Goal: Communication & Community: Answer question/provide support

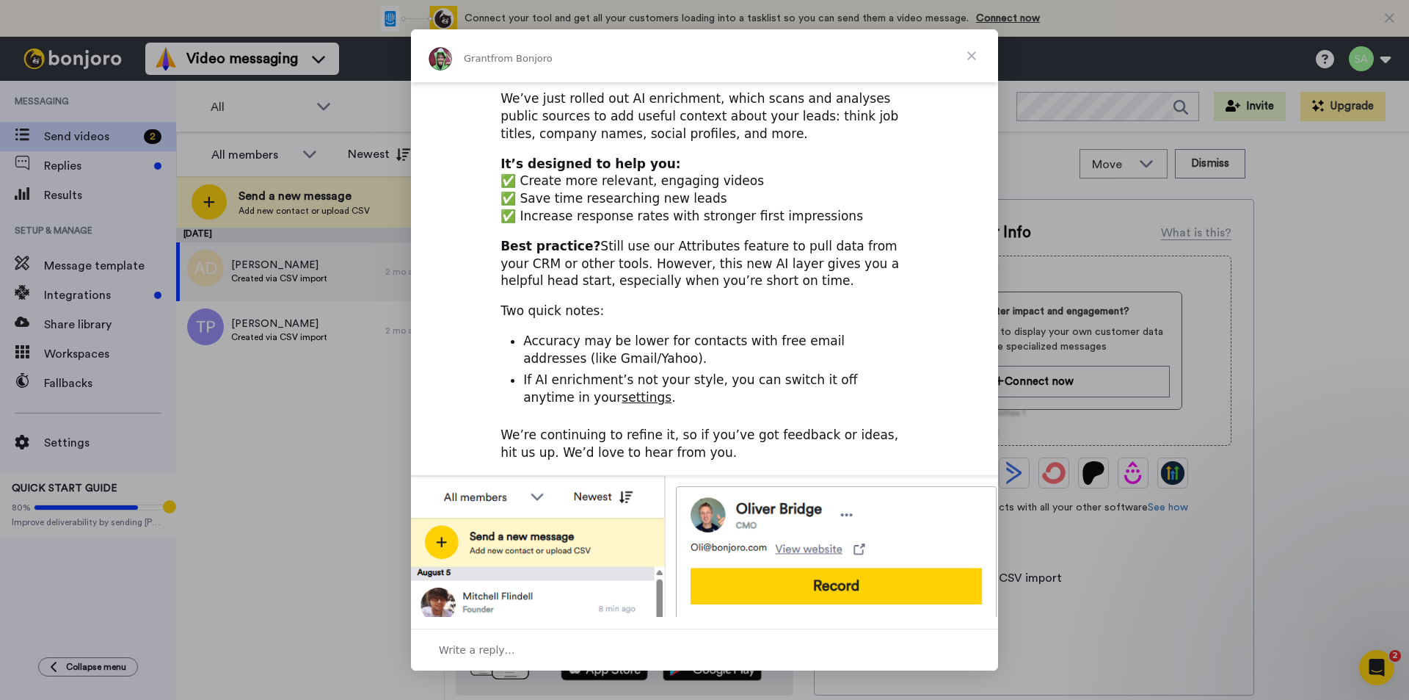
scroll to position [437, 0]
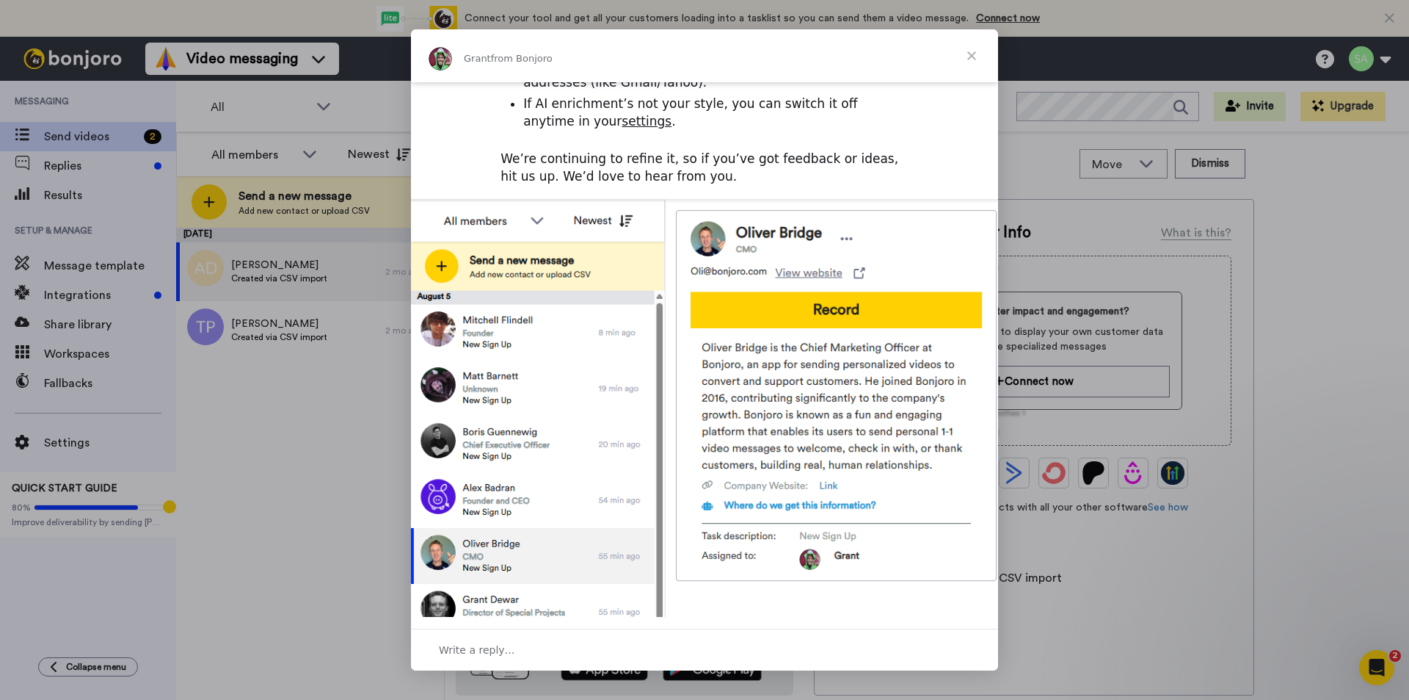
click at [976, 54] on span "Close" at bounding box center [971, 55] width 53 height 53
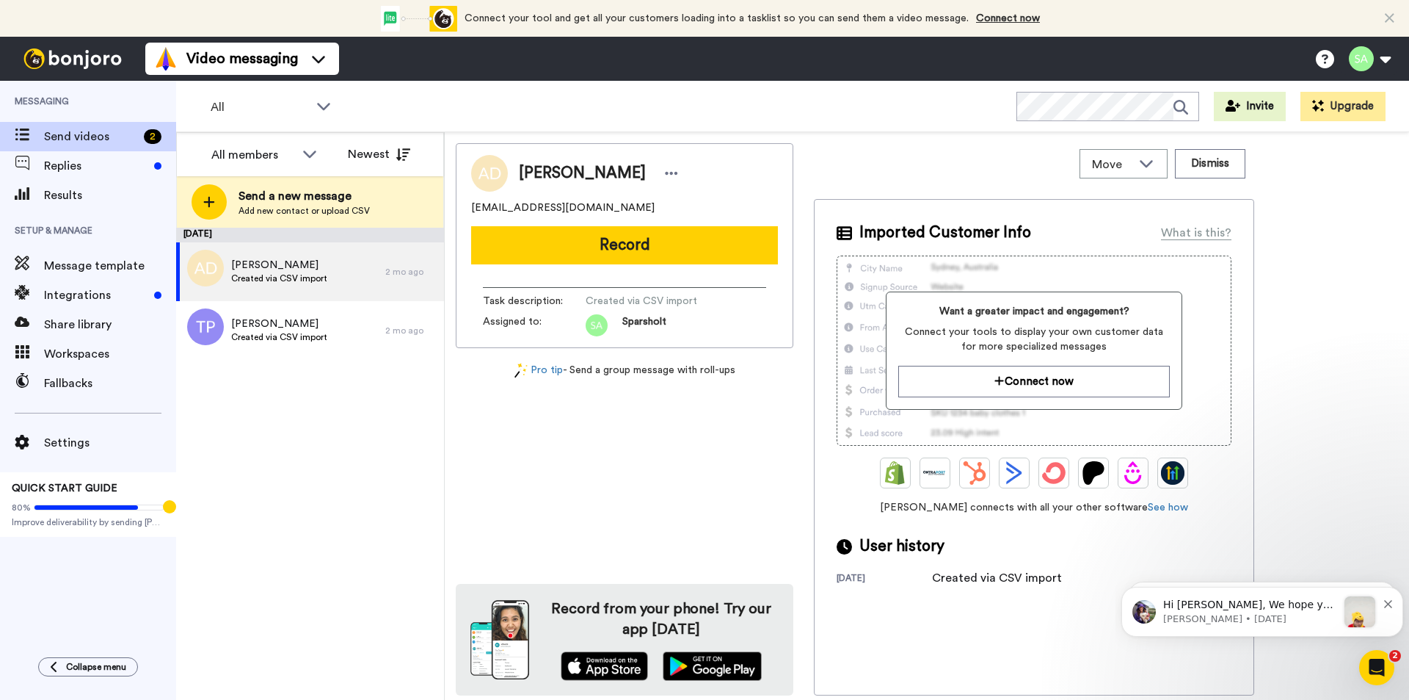
scroll to position [0, 0]
click at [1387, 605] on icon "Dismiss notification" at bounding box center [1388, 604] width 8 height 8
click at [1388, 605] on icon "Dismiss notification" at bounding box center [1387, 605] width 8 height 8
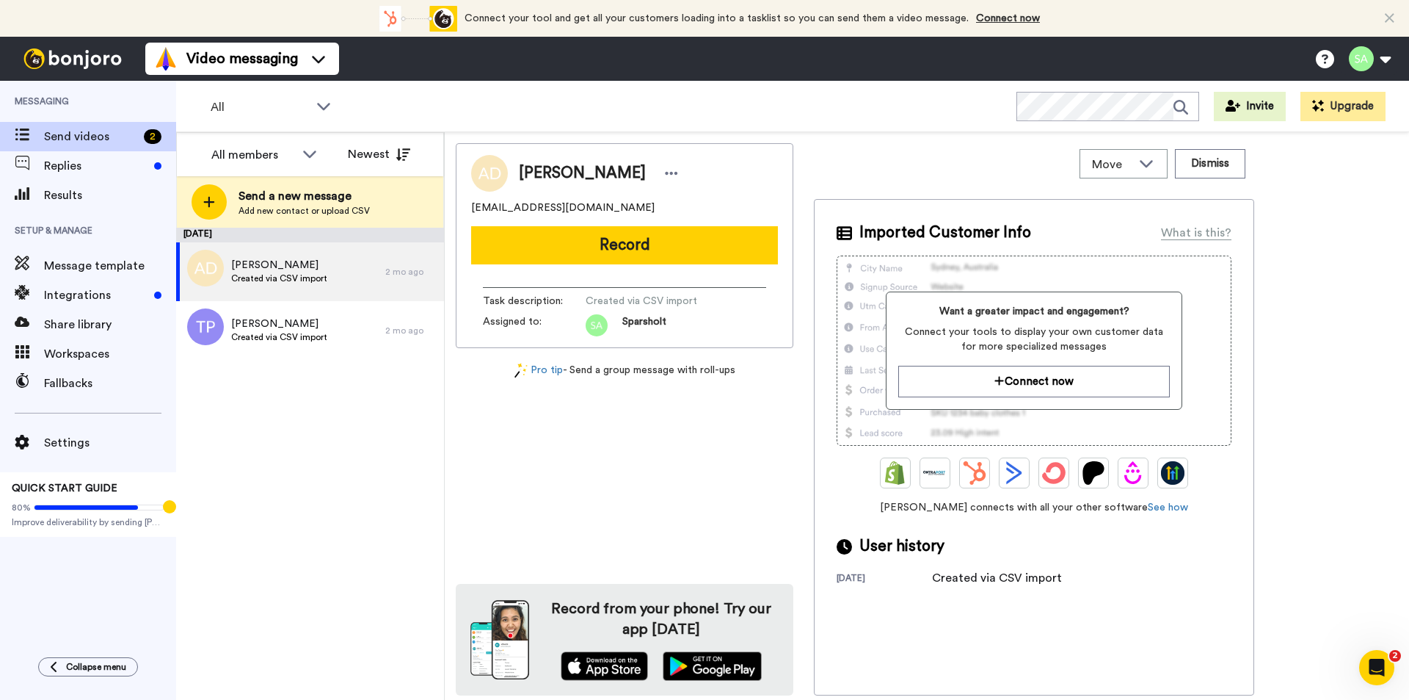
click at [1376, 454] on div "[PERSON_NAME] [EMAIL_ADDRESS][DOMAIN_NAME] Record Task description : Created vi…" at bounding box center [927, 419] width 943 height 552
click at [145, 171] on span "Replies" at bounding box center [96, 166] width 104 height 18
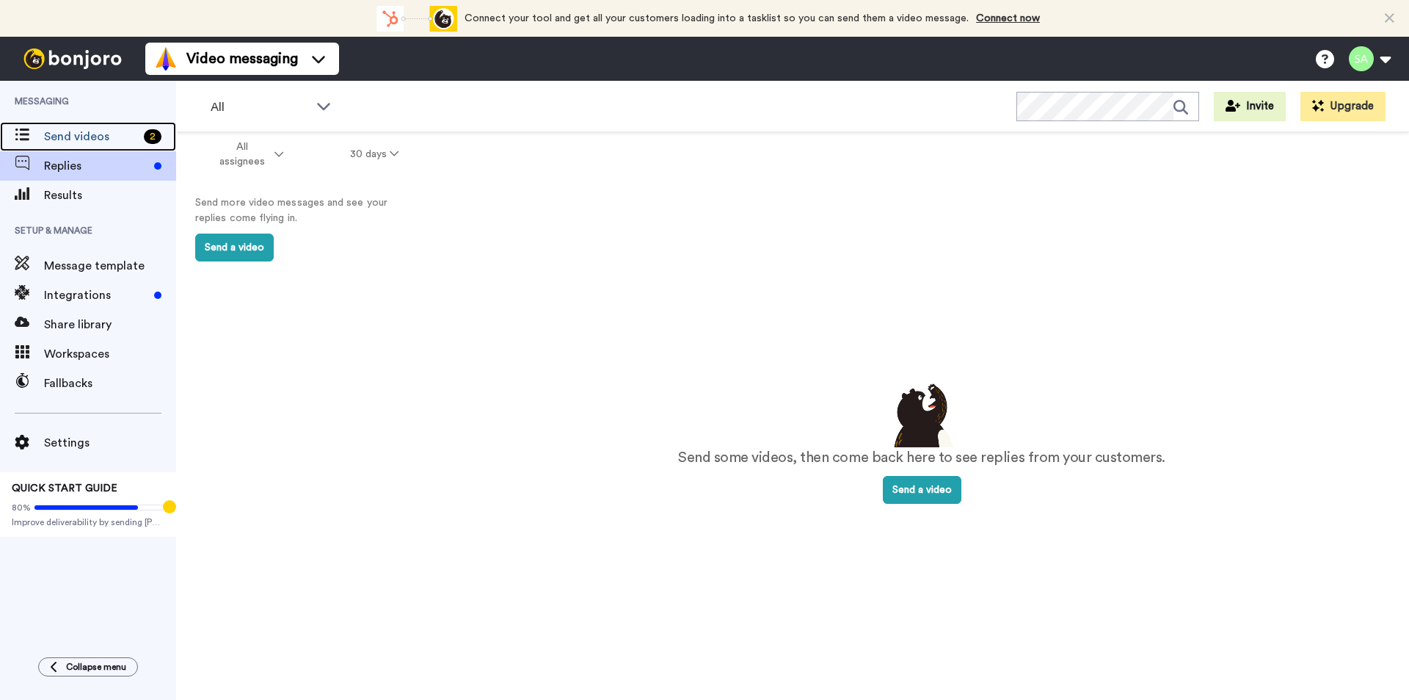
click at [97, 142] on span "Send videos" at bounding box center [91, 137] width 94 height 18
